Goal: Task Accomplishment & Management: Complete application form

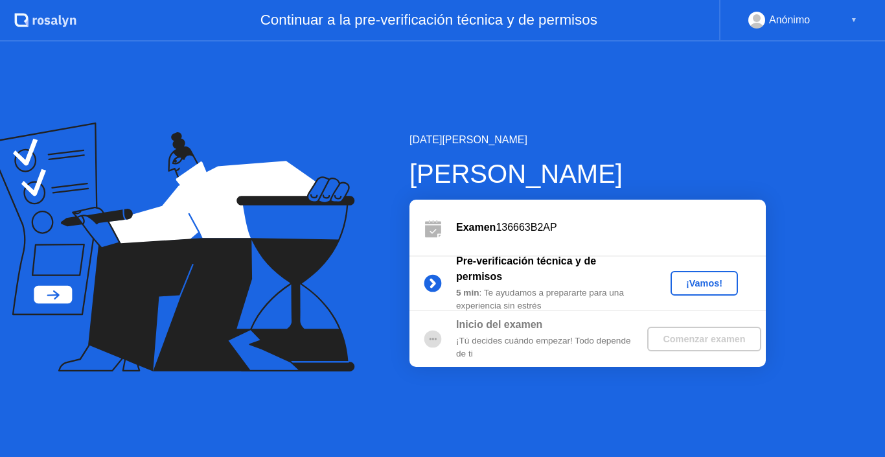
click at [699, 284] on div "¡Vamos!" at bounding box center [704, 283] width 57 height 10
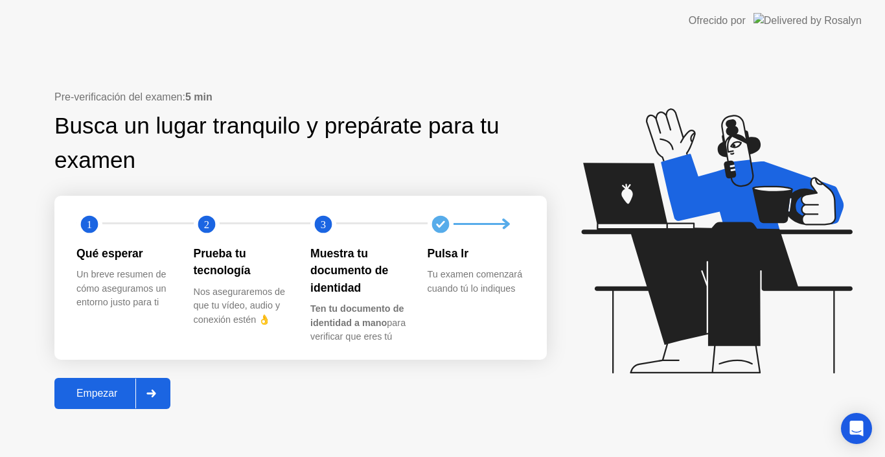
click at [123, 392] on div "Empezar" at bounding box center [96, 393] width 77 height 12
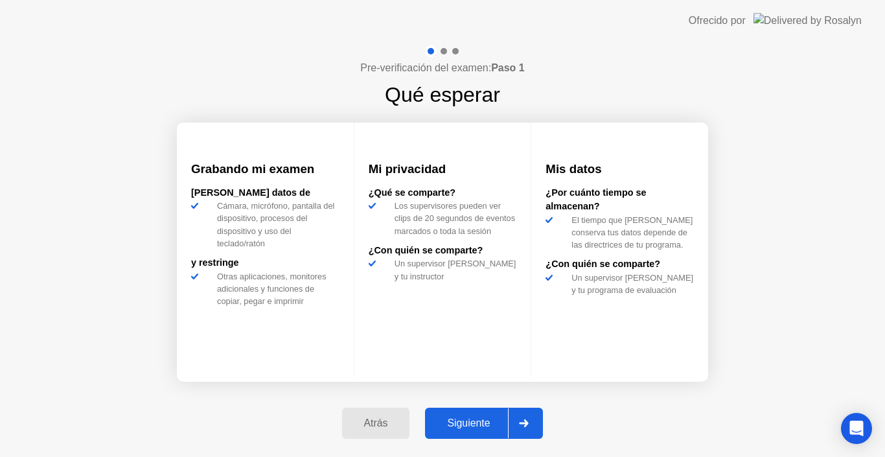
click at [492, 417] on div "Siguiente" at bounding box center [468, 423] width 79 height 12
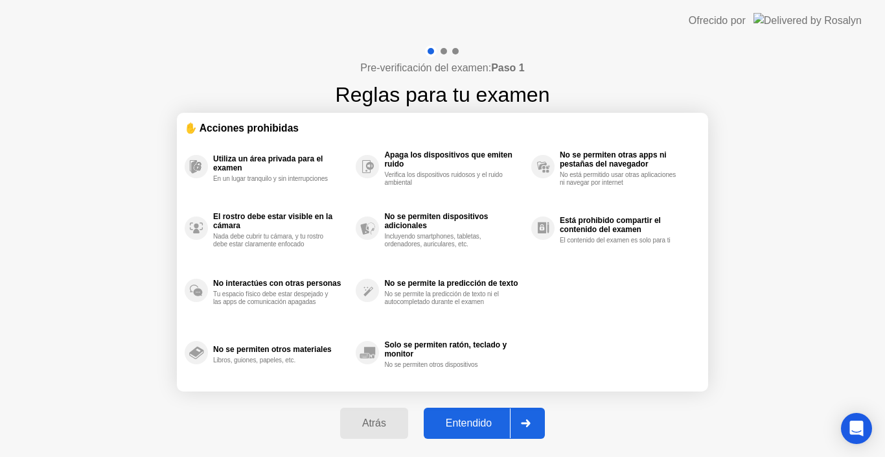
click at [492, 417] on div "Entendido" at bounding box center [468, 423] width 82 height 12
select select "**********"
select select "*******"
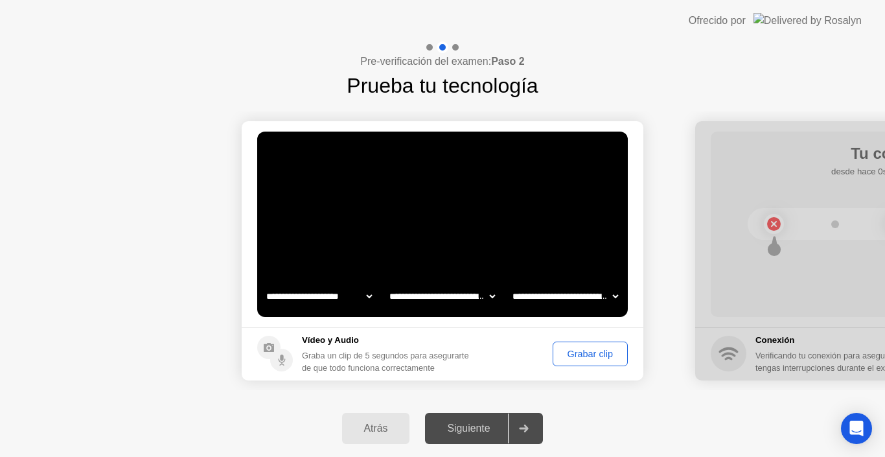
click at [552, 343] on button "Grabar clip" at bounding box center [589, 353] width 75 height 25
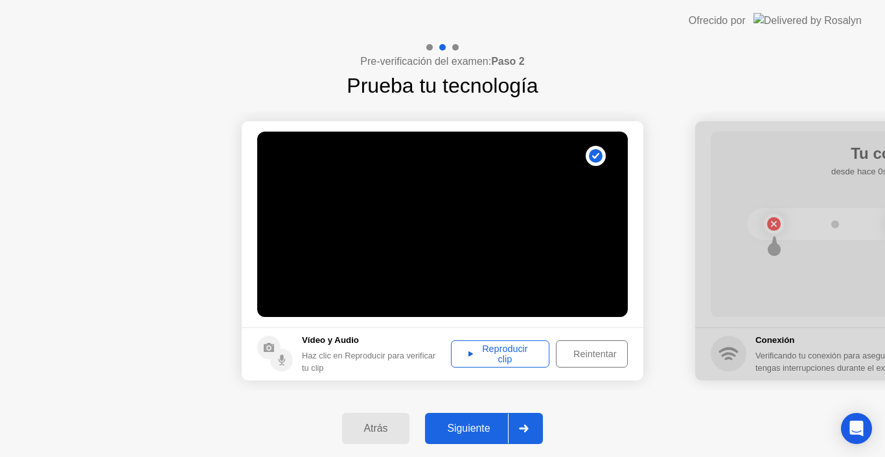
click at [587, 350] on div "Reintentar" at bounding box center [594, 353] width 69 height 10
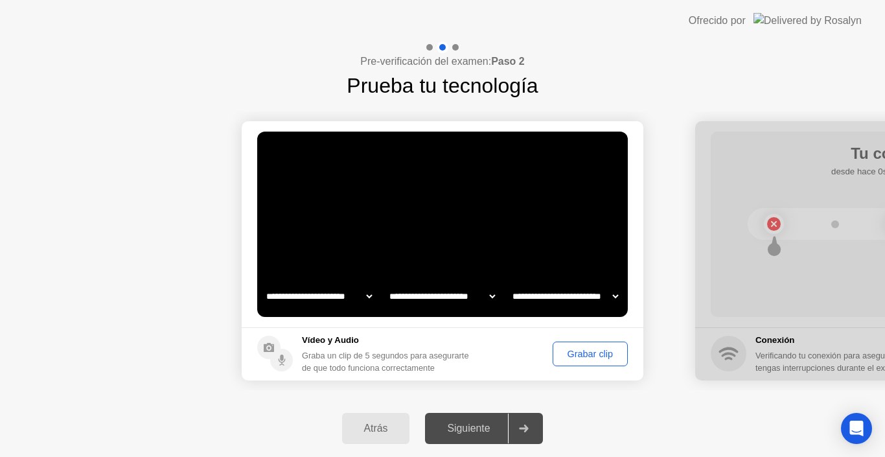
click at [739, 335] on div at bounding box center [896, 250] width 402 height 259
drag, startPoint x: 726, startPoint y: 300, endPoint x: 679, endPoint y: 335, distance: 59.2
click at [697, 321] on div at bounding box center [896, 250] width 402 height 259
drag, startPoint x: 594, startPoint y: 329, endPoint x: 503, endPoint y: 332, distance: 90.7
click at [503, 332] on footer "Vídeo y Audio Graba un clip de 5 segundos para asegurarte de que todo funciona …" at bounding box center [443, 353] width 402 height 53
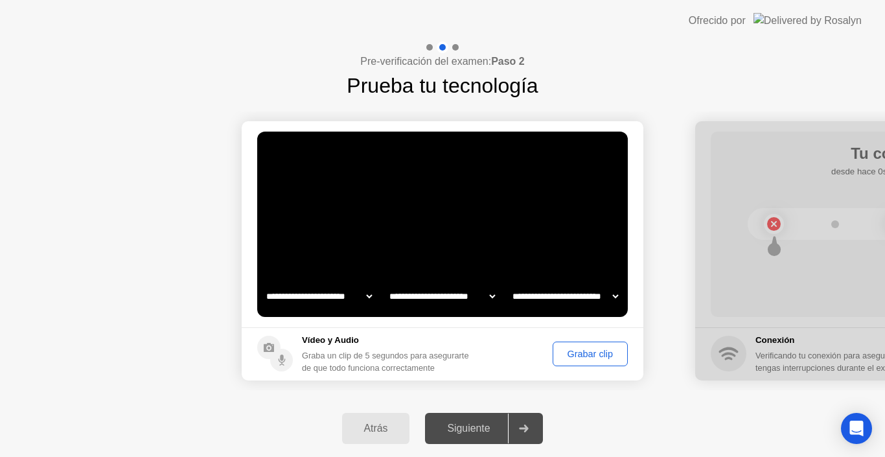
click at [564, 361] on button "Grabar clip" at bounding box center [589, 353] width 75 height 25
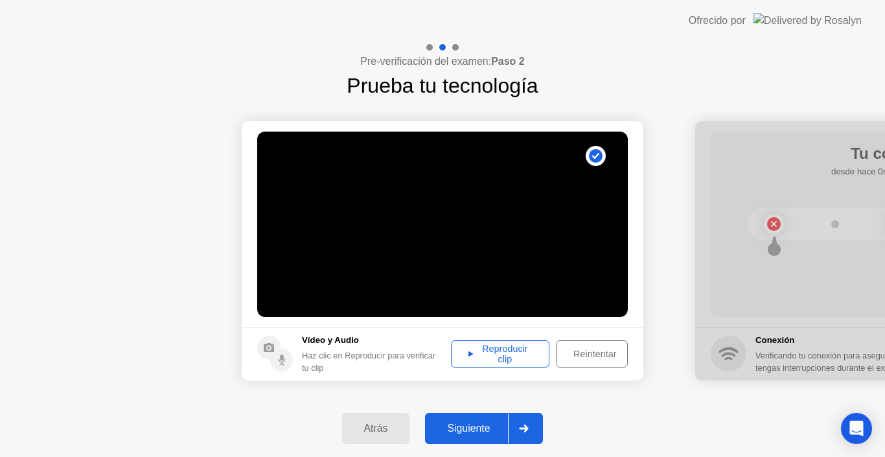
click at [538, 347] on div "Reproducir clip" at bounding box center [499, 353] width 89 height 21
click at [510, 424] on div at bounding box center [523, 428] width 31 height 30
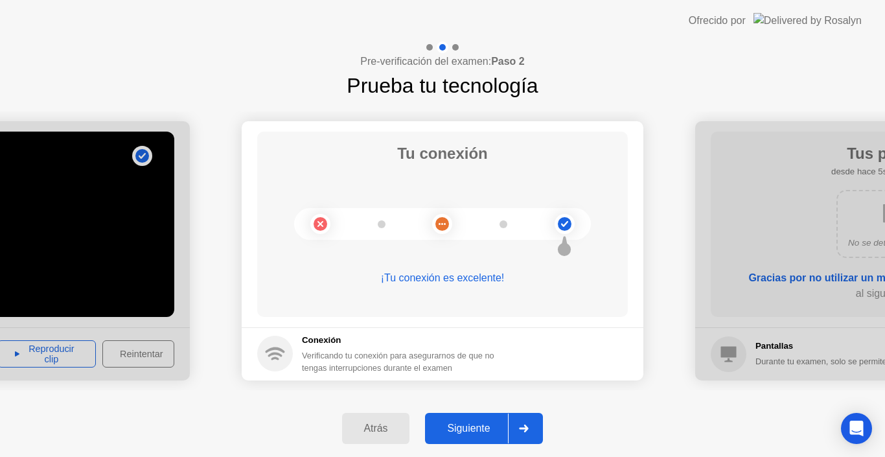
click at [507, 424] on div "Siguiente" at bounding box center [468, 428] width 79 height 12
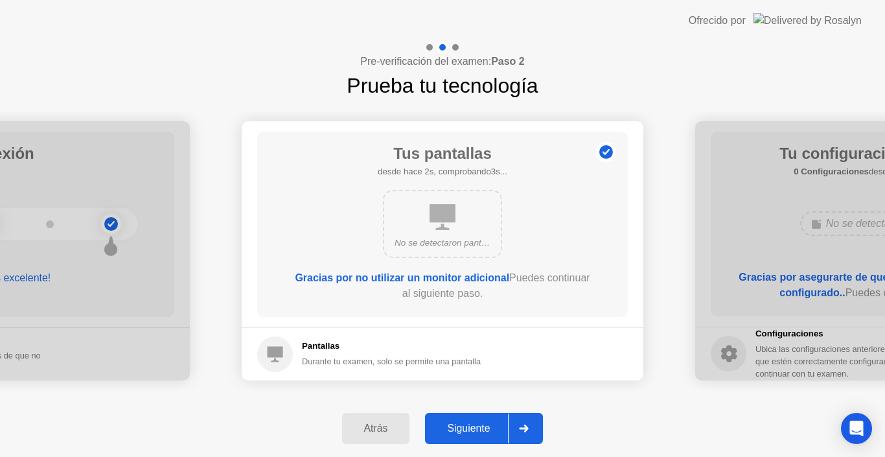
click at [484, 434] on div "Siguiente" at bounding box center [468, 428] width 79 height 12
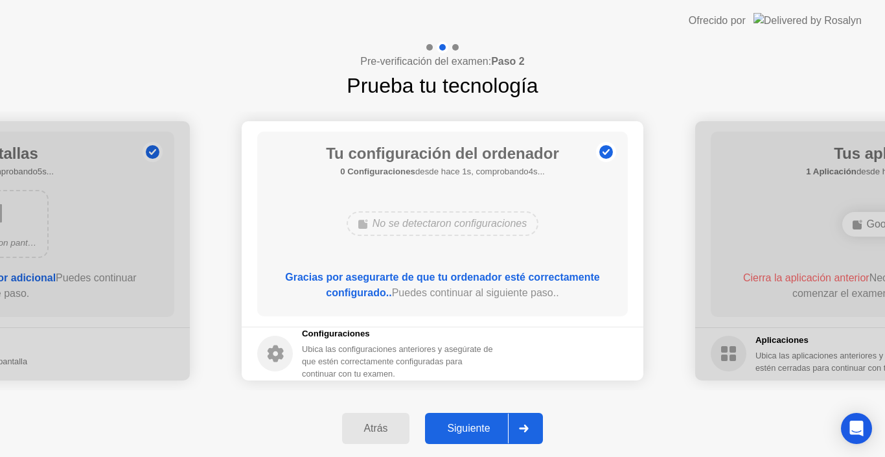
click at [484, 434] on div "Siguiente" at bounding box center [468, 428] width 79 height 12
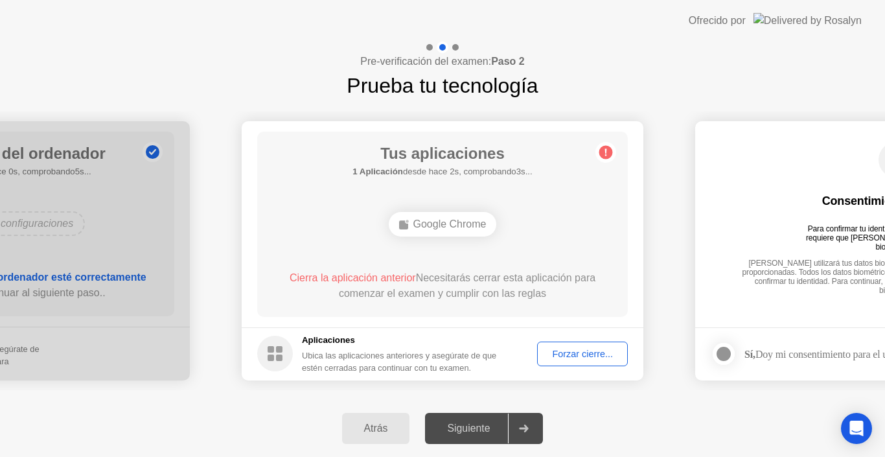
click at [582, 348] on div "Forzar cierre..." at bounding box center [582, 353] width 82 height 10
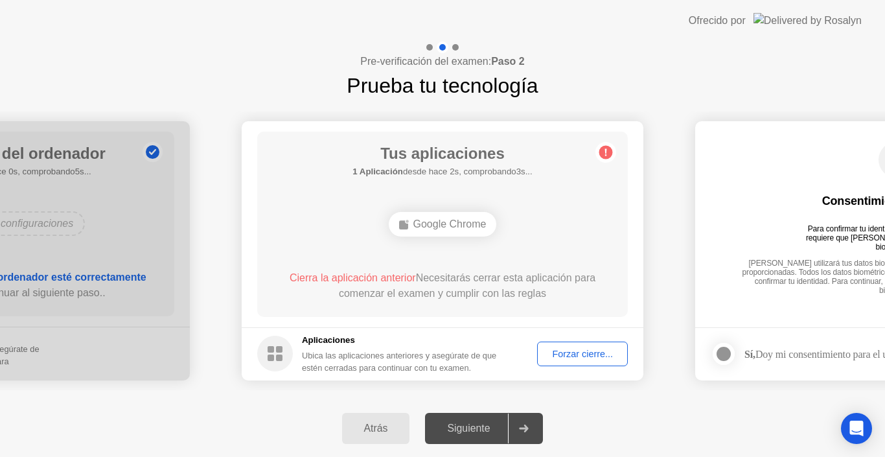
click at [571, 348] on div "Forzar cierre..." at bounding box center [582, 353] width 82 height 10
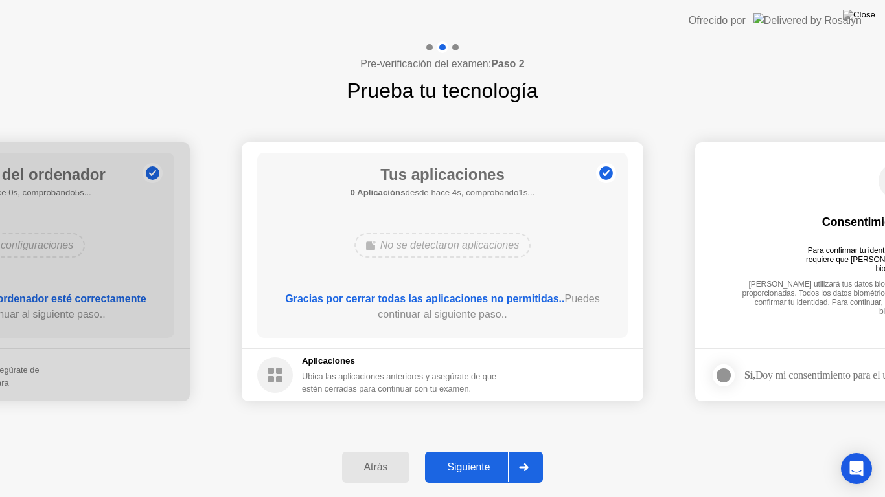
click at [516, 456] on div at bounding box center [523, 468] width 31 height 30
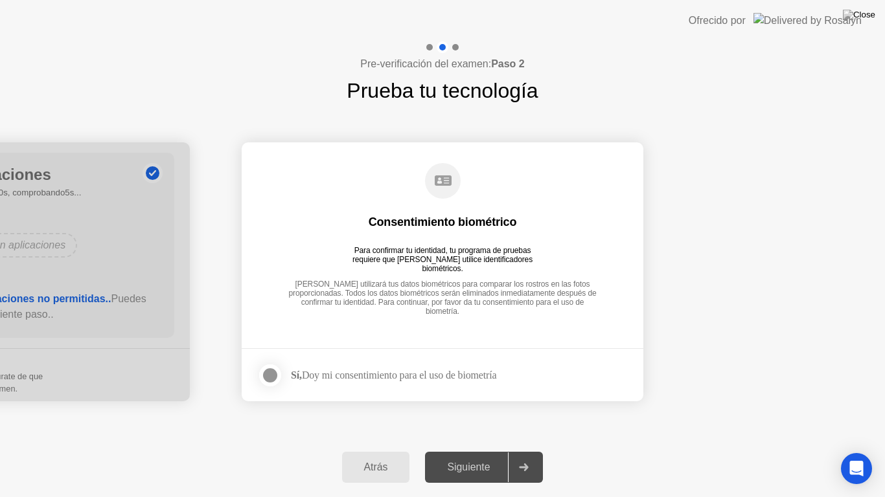
click at [277, 378] on div at bounding box center [270, 376] width 16 height 16
click at [495, 456] on div "Siguiente" at bounding box center [468, 468] width 79 height 12
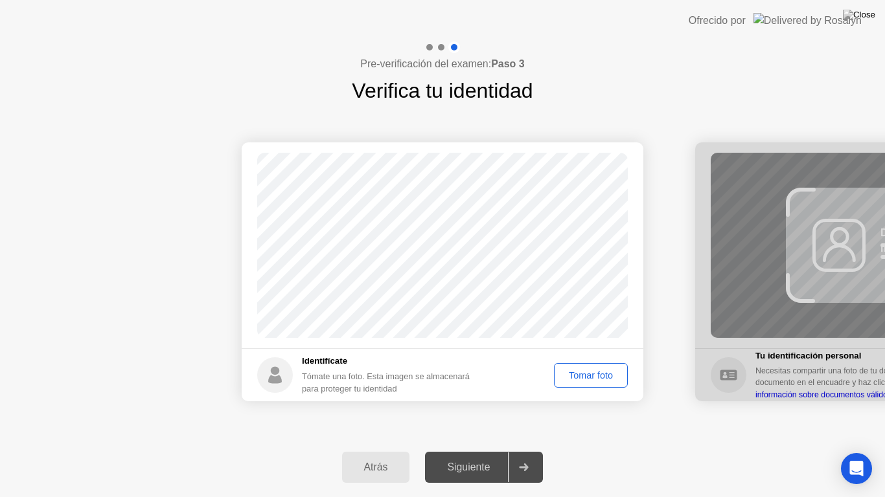
click at [571, 385] on button "Tomar foto" at bounding box center [591, 375] width 74 height 25
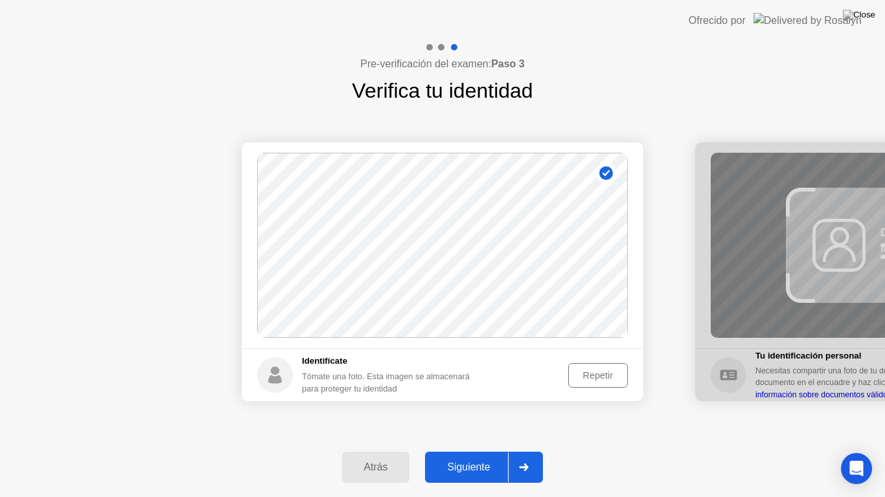
click at [581, 387] on button "Repetir" at bounding box center [598, 375] width 60 height 25
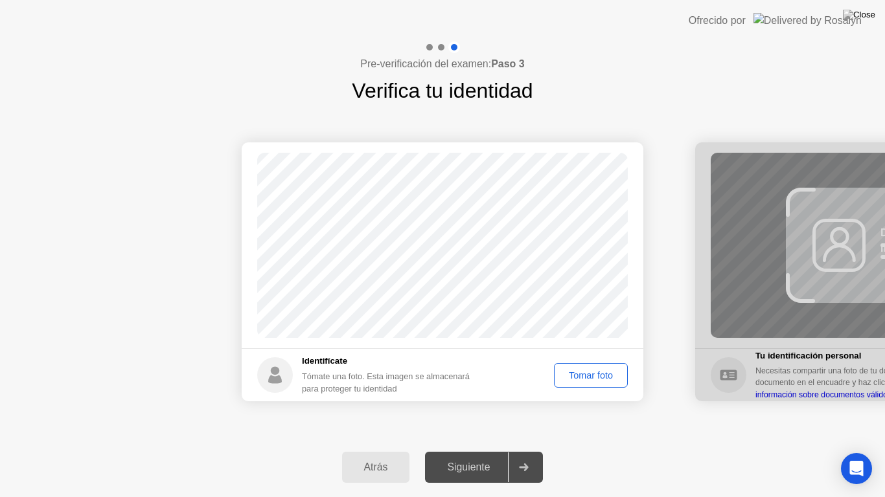
click at [581, 387] on button "Tomar foto" at bounding box center [591, 375] width 74 height 25
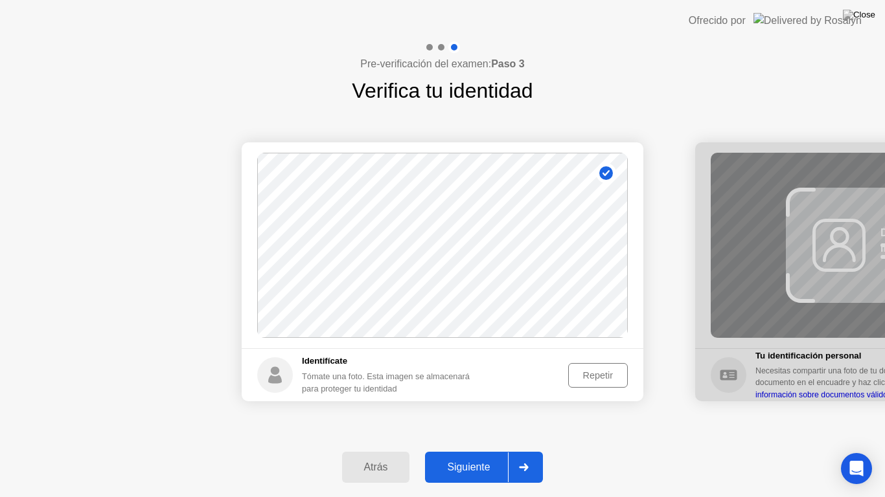
click at [475, 456] on button "Siguiente" at bounding box center [484, 467] width 118 height 31
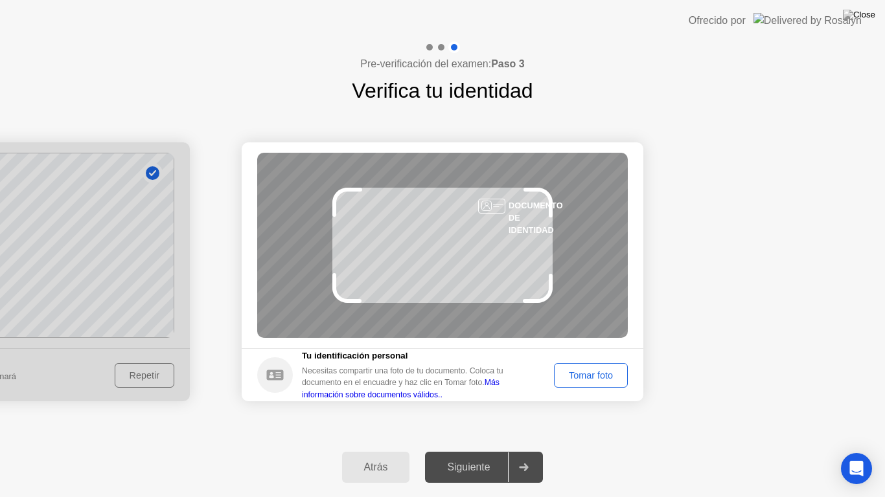
click at [564, 384] on button "Tomar foto" at bounding box center [591, 375] width 74 height 25
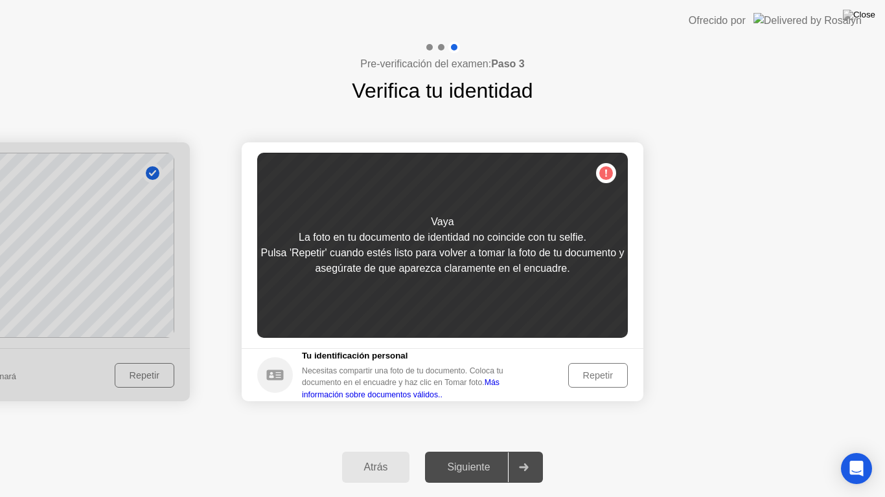
click at [582, 378] on div "Repetir" at bounding box center [598, 375] width 51 height 10
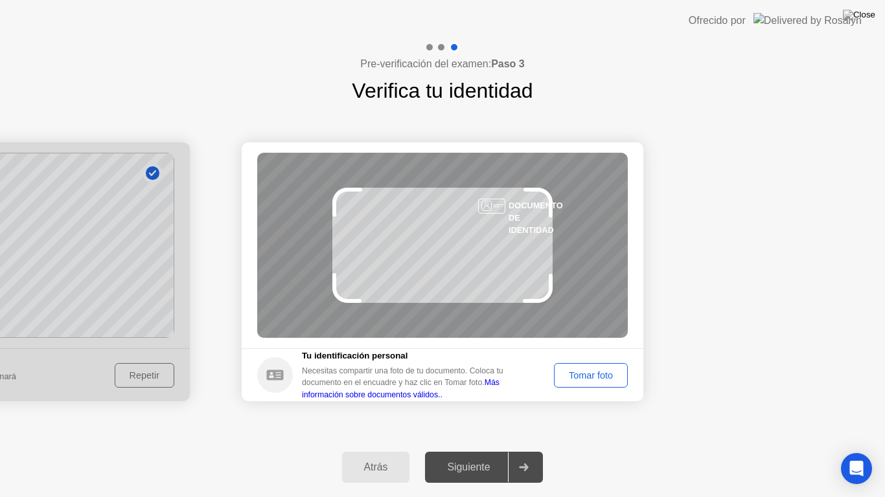
click at [494, 295] on div "DOCUMENTO DE IDENTIDAD" at bounding box center [442, 245] width 370 height 185
click at [411, 271] on div "DOCUMENTO DE IDENTIDAD" at bounding box center [442, 245] width 370 height 185
click at [499, 385] on link "Más información sobre documentos válidos.." at bounding box center [401, 388] width 198 height 21
click at [385, 456] on button "Atrás" at bounding box center [376, 467] width 68 height 31
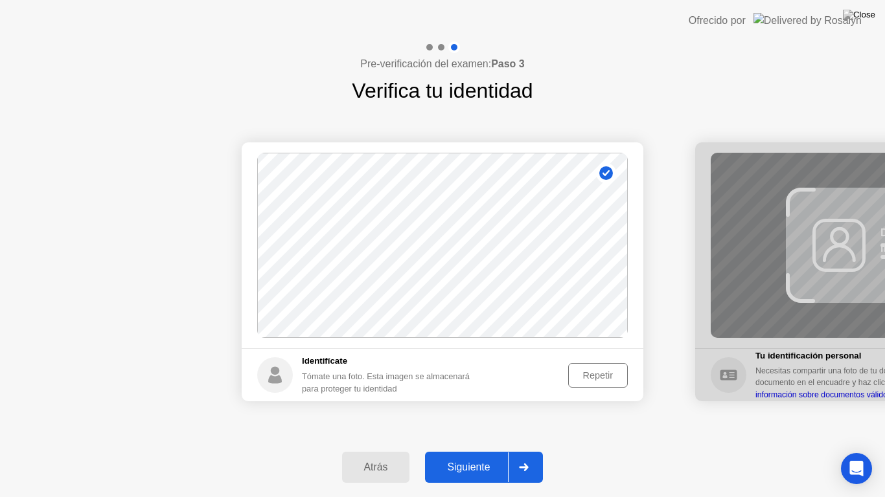
click at [600, 376] on div "Repetir" at bounding box center [598, 375] width 51 height 10
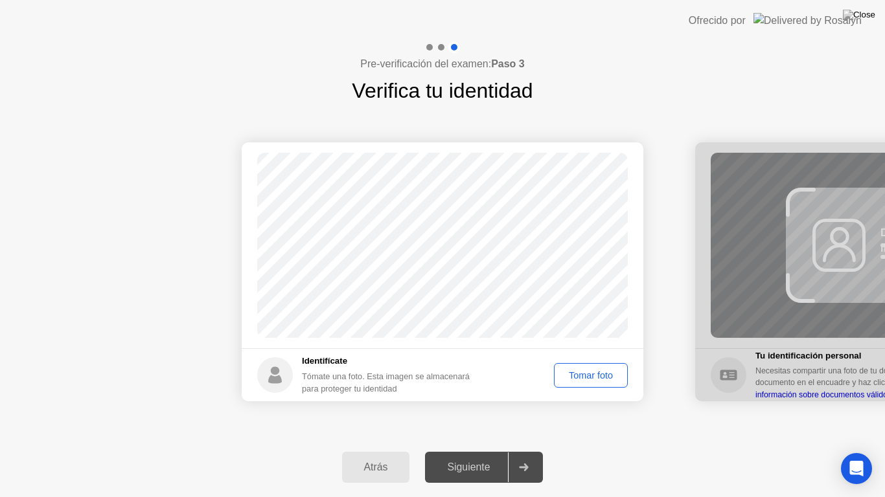
click at [600, 376] on div "Tomar foto" at bounding box center [590, 375] width 65 height 10
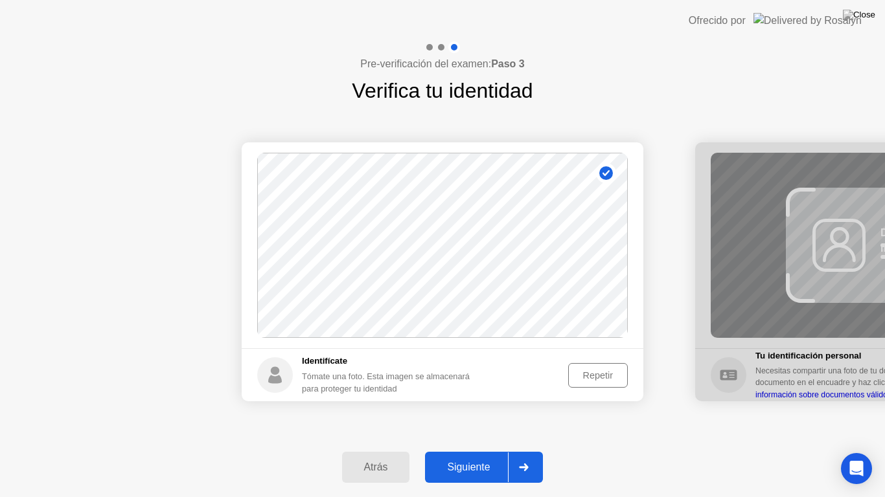
click at [508, 456] on div "Siguiente" at bounding box center [468, 468] width 79 height 12
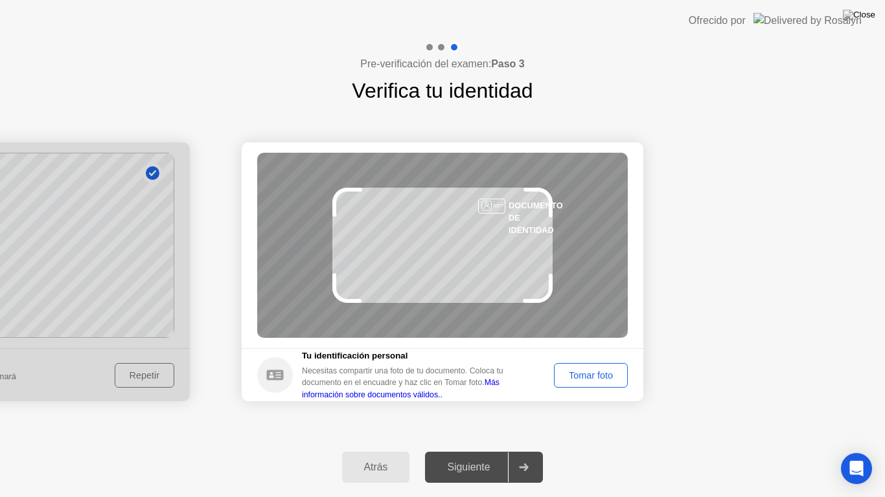
click at [582, 381] on div "Tomar foto" at bounding box center [590, 375] width 65 height 10
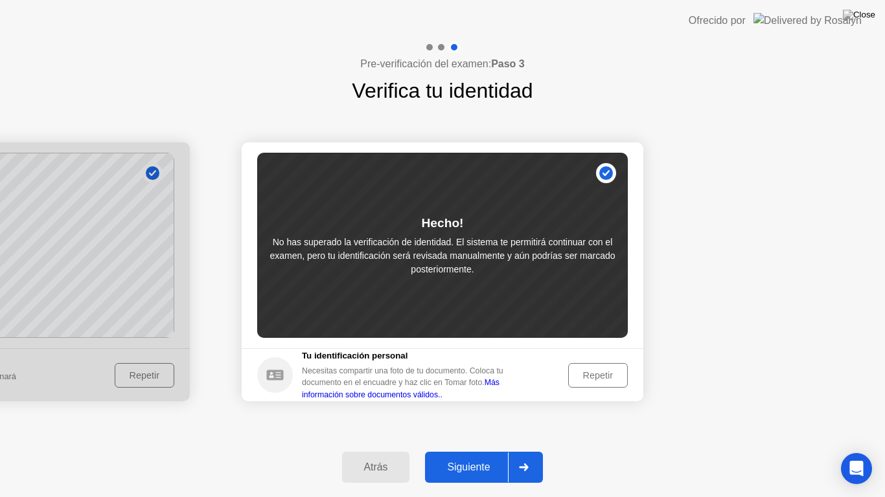
click at [455, 456] on div "Siguiente" at bounding box center [468, 468] width 79 height 12
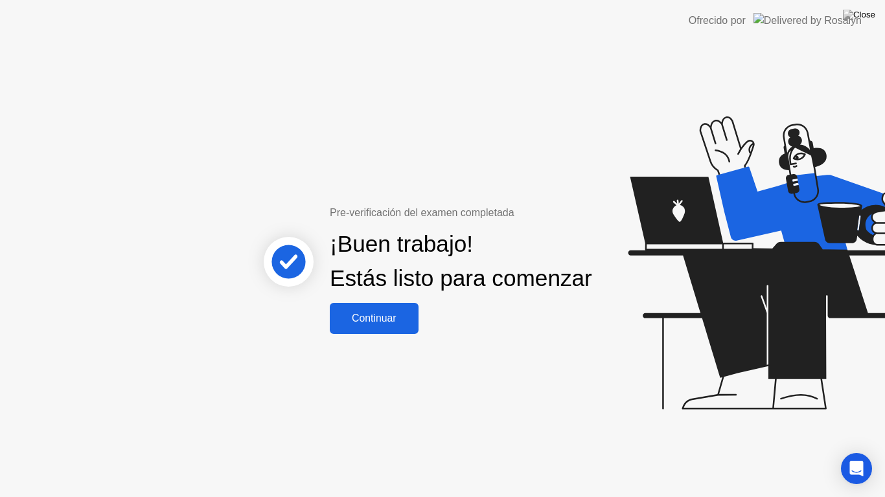
click at [397, 334] on button "Continuar" at bounding box center [374, 318] width 89 height 31
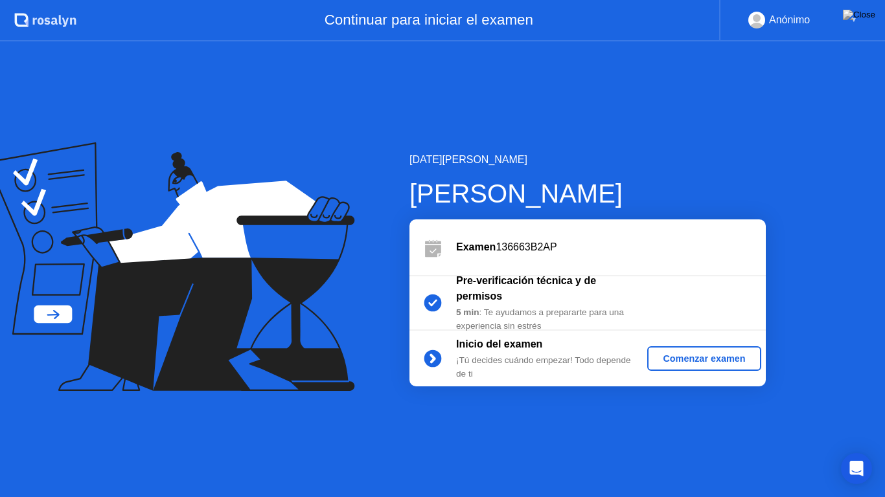
click at [718, 355] on div "Comenzar examen" at bounding box center [703, 359] width 103 height 10
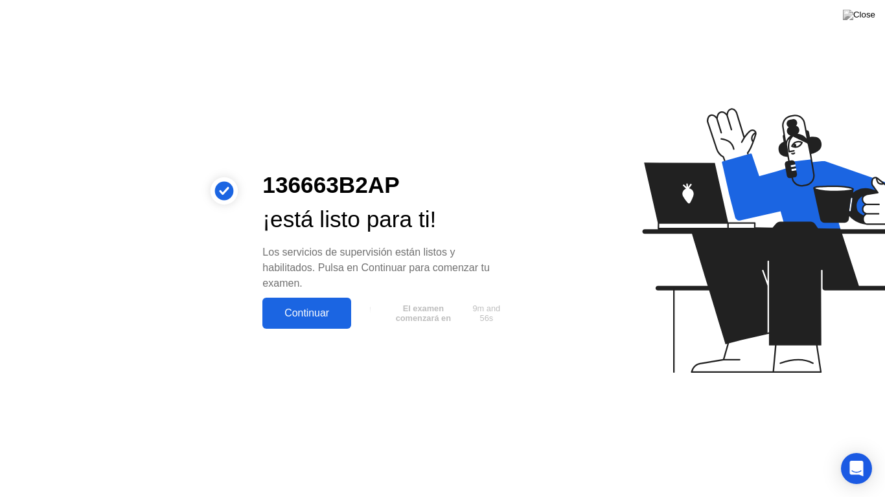
click at [333, 318] on div "Continuar" at bounding box center [306, 314] width 81 height 12
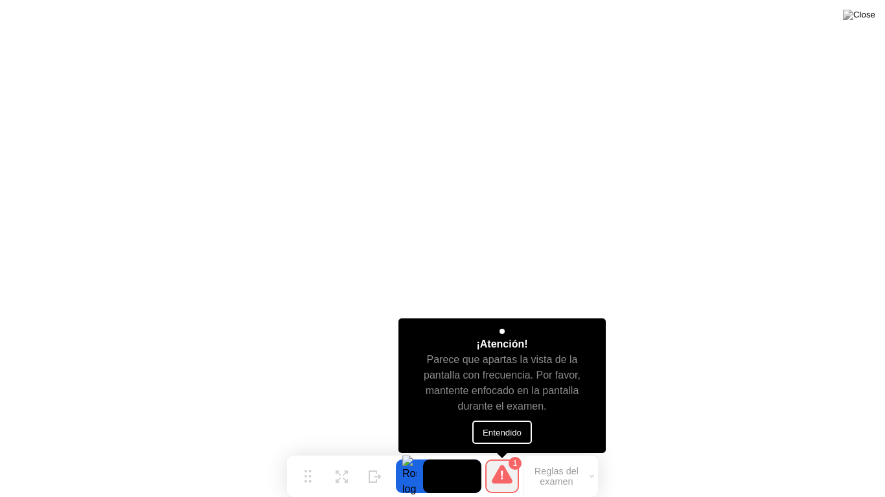
click at [517, 431] on button "Entendido" at bounding box center [502, 432] width 60 height 23
click div "¡Atención! Un supervisor revisó un evento marcado en tu sesión y quiere informa…"
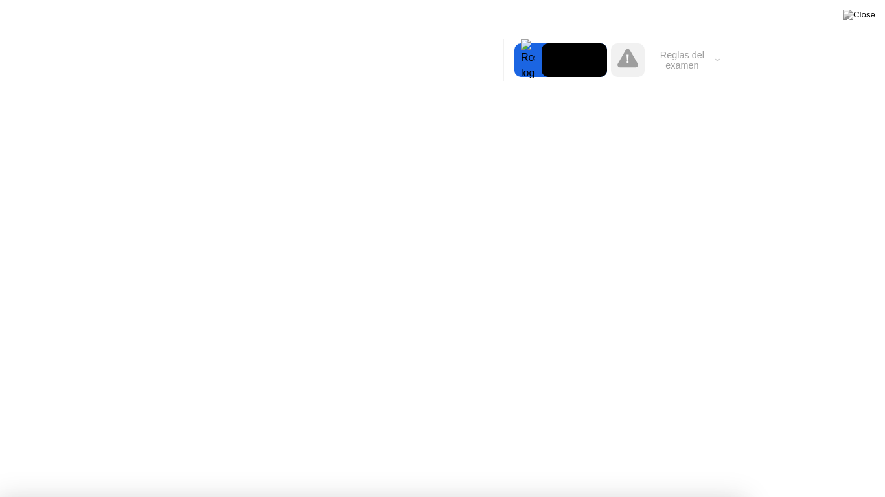
click at [649, 64] on button "Reglas del examen" at bounding box center [686, 60] width 74 height 22
